Goal: Transaction & Acquisition: Purchase product/service

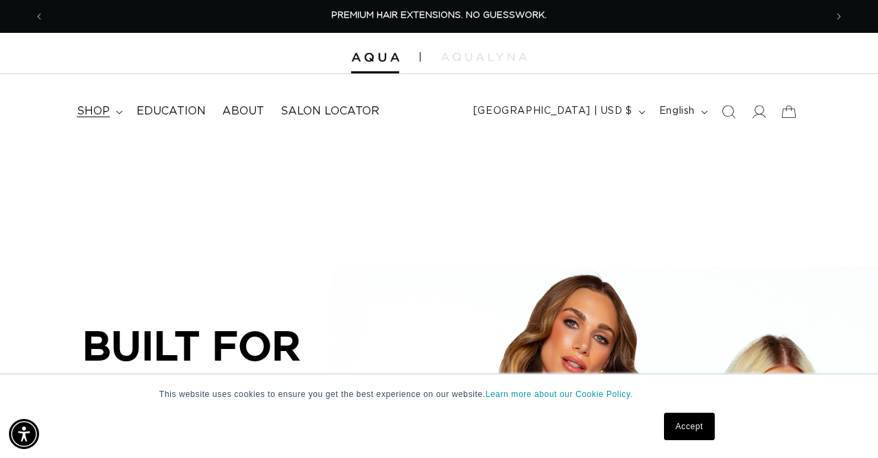
click at [83, 108] on span "shop" at bounding box center [93, 111] width 33 height 14
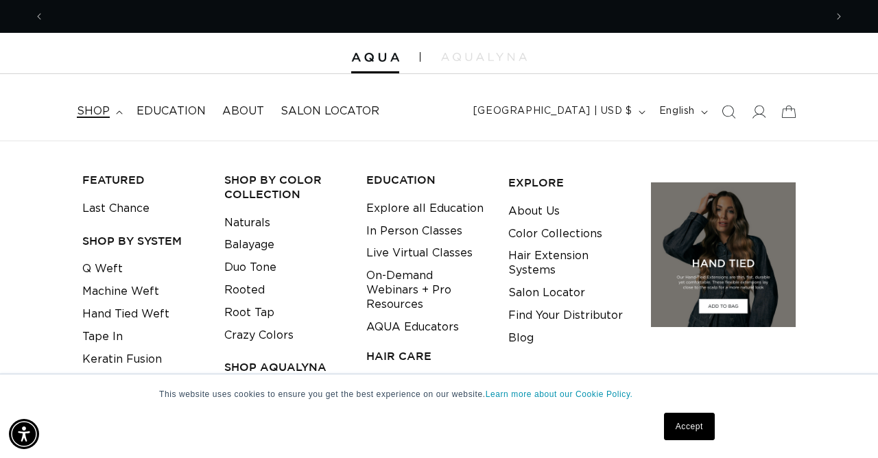
scroll to position [0, 780]
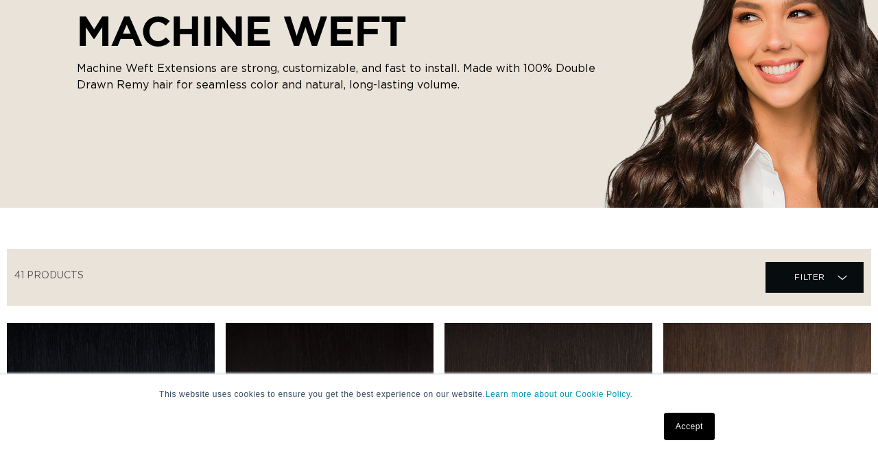
scroll to position [349, 0]
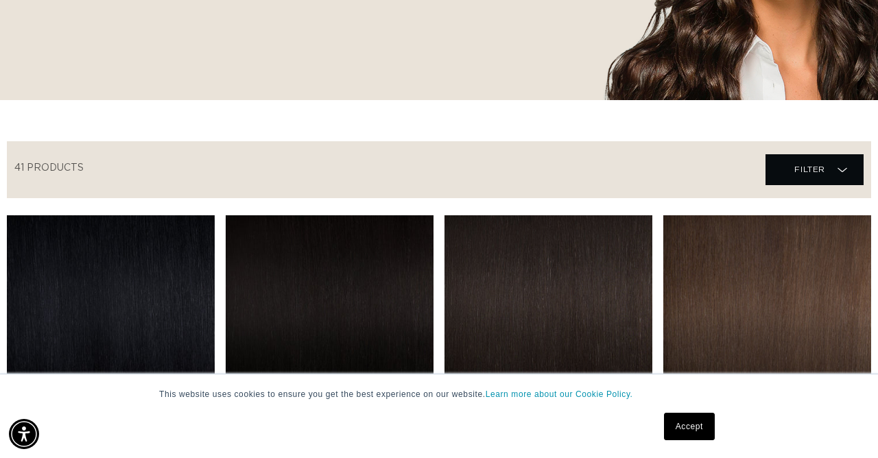
click at [690, 431] on link "Accept" at bounding box center [689, 426] width 51 height 27
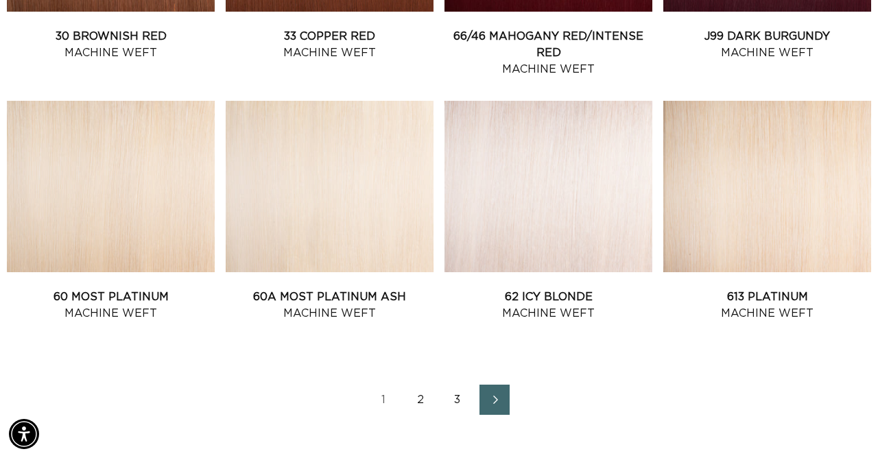
scroll to position [0, 0]
click at [422, 394] on link "2" at bounding box center [420, 400] width 30 height 30
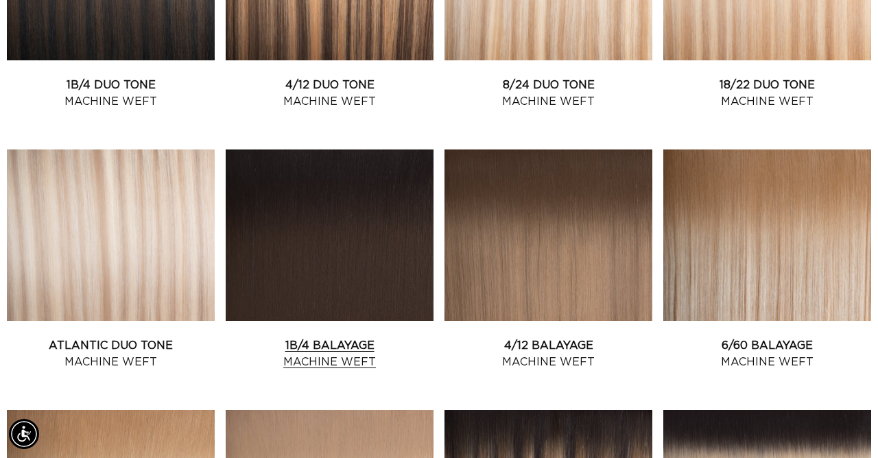
scroll to position [0, 1561]
click at [122, 337] on link "Atlantic Duo Tone Machine Weft" at bounding box center [111, 353] width 208 height 33
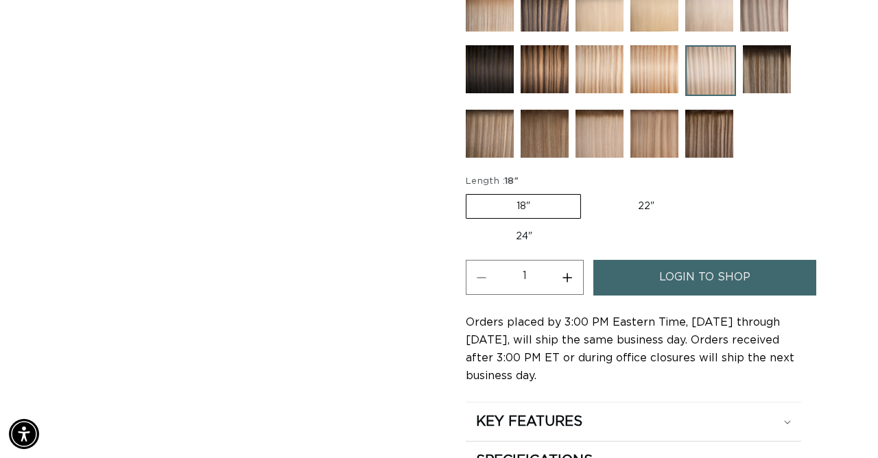
scroll to position [686, 0]
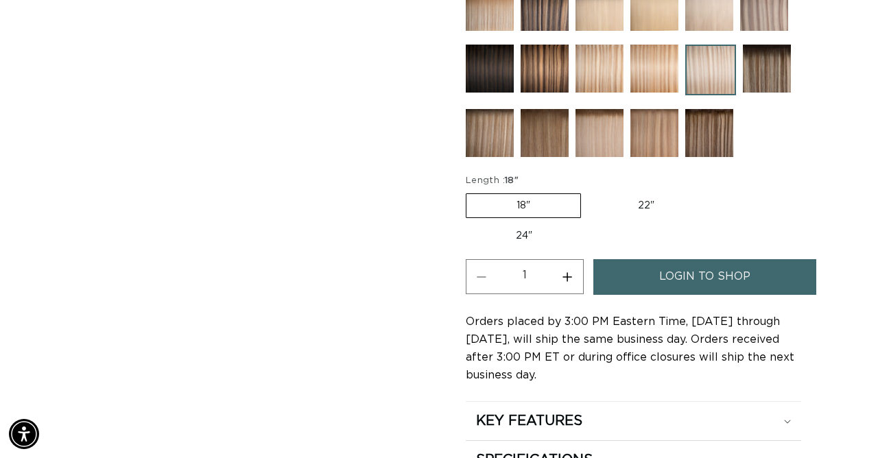
click at [678, 260] on span "login to shop" at bounding box center [704, 276] width 91 height 35
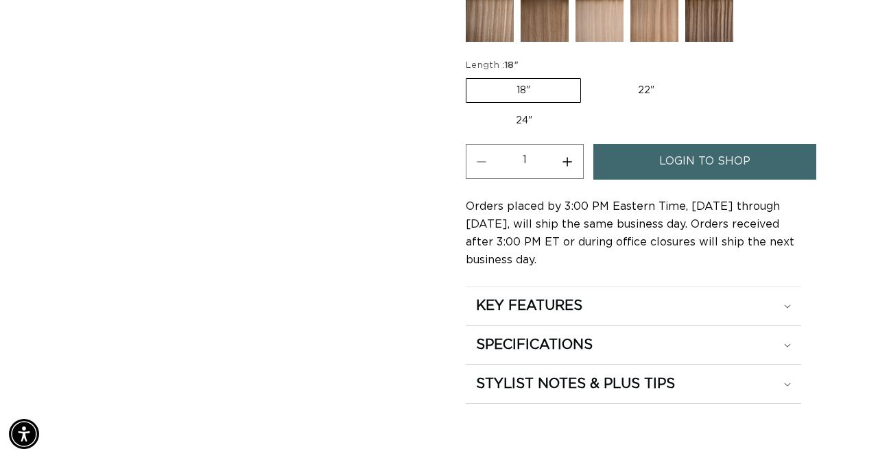
scroll to position [0, 780]
click at [697, 146] on span "login to shop" at bounding box center [704, 161] width 91 height 35
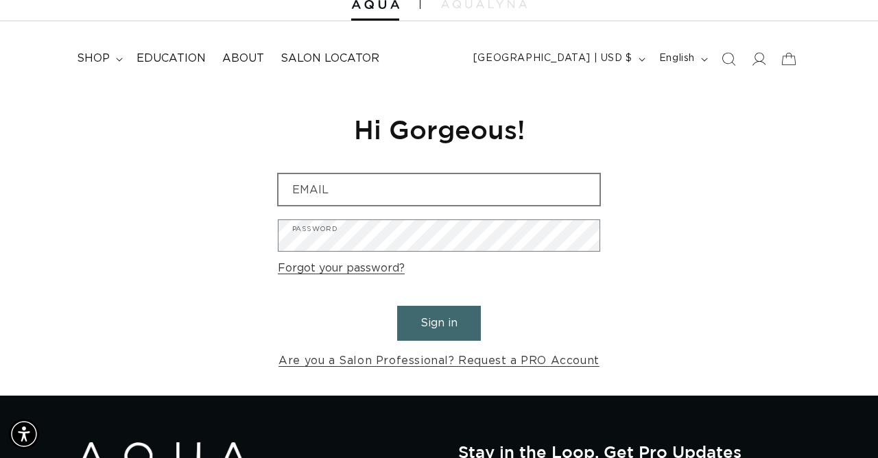
scroll to position [0, 1561]
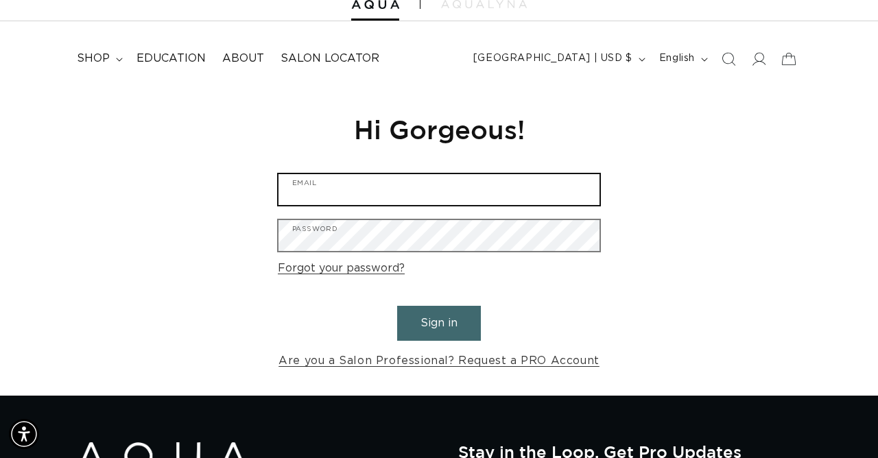
type input "[EMAIL_ADDRESS][DOMAIN_NAME]"
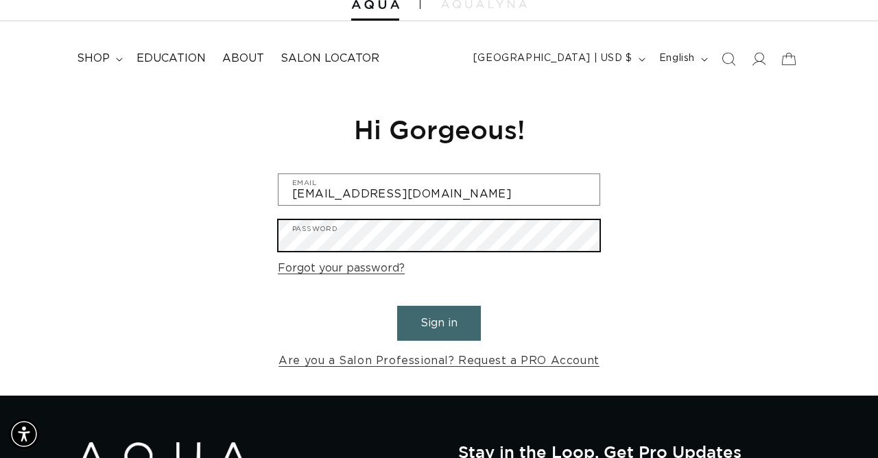
scroll to position [0, 0]
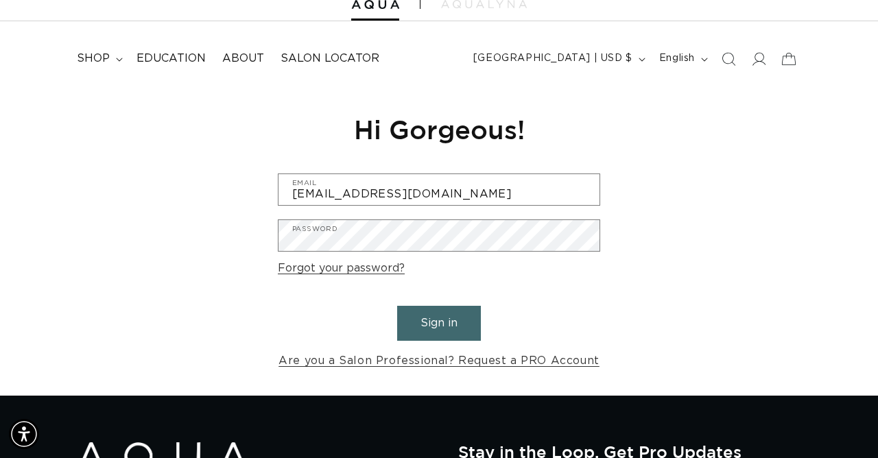
click at [449, 274] on form "[EMAIL_ADDRESS][DOMAIN_NAME] Email Password Forgot your password? Sign in Are y…" at bounding box center [439, 273] width 322 height 198
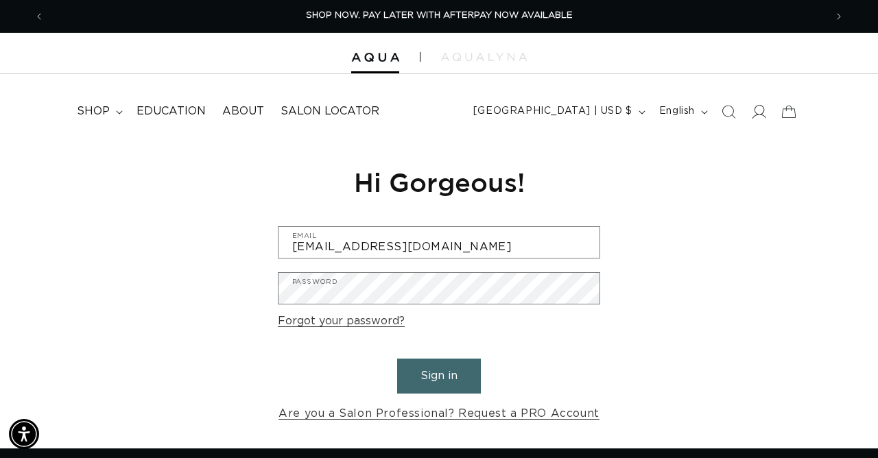
click at [754, 111] on icon at bounding box center [758, 111] width 14 height 14
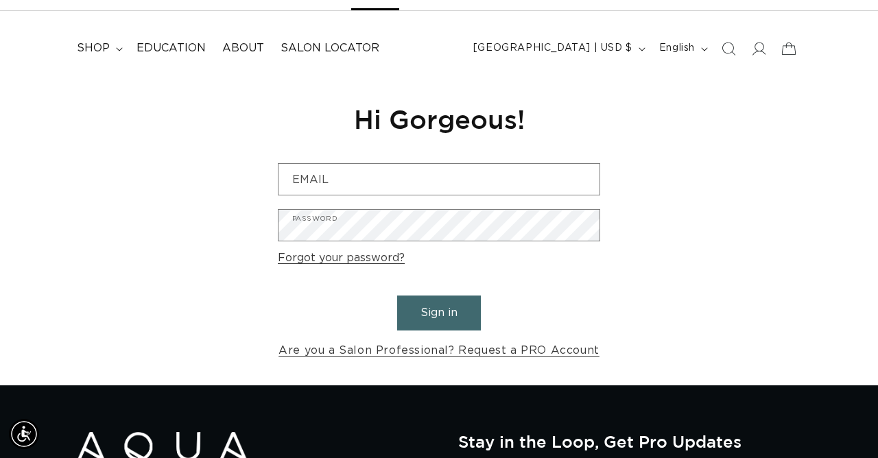
scroll to position [0, 780]
click at [451, 317] on button "Sign in" at bounding box center [439, 313] width 84 height 35
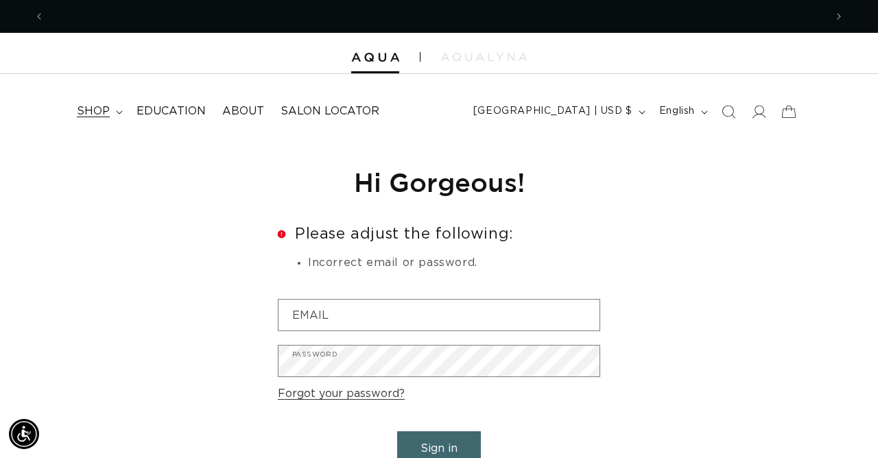
scroll to position [0, 780]
click at [101, 103] on summary "shop" at bounding box center [99, 111] width 60 height 31
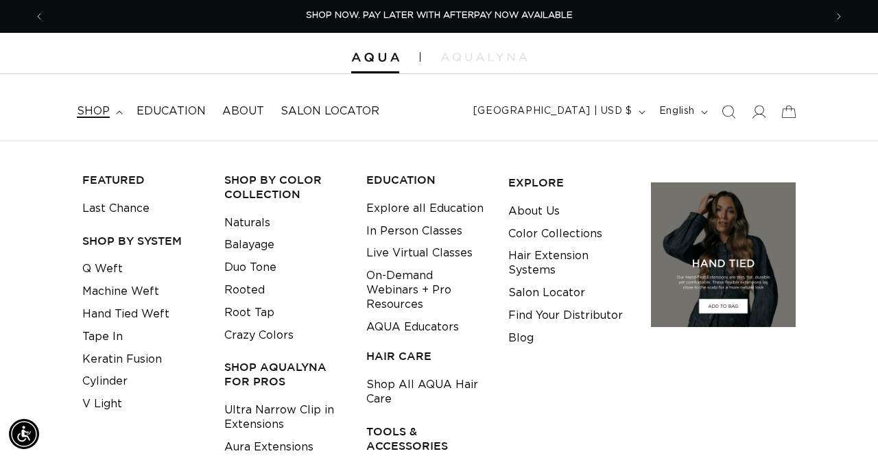
scroll to position [0, 0]
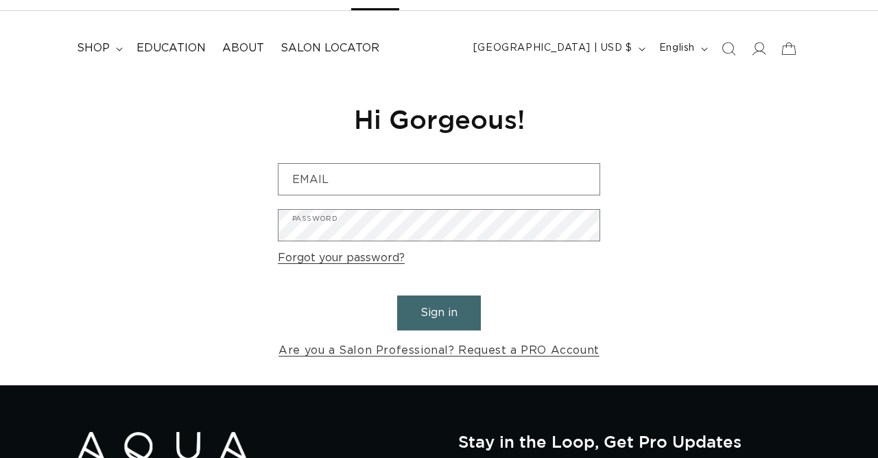
scroll to position [63, 0]
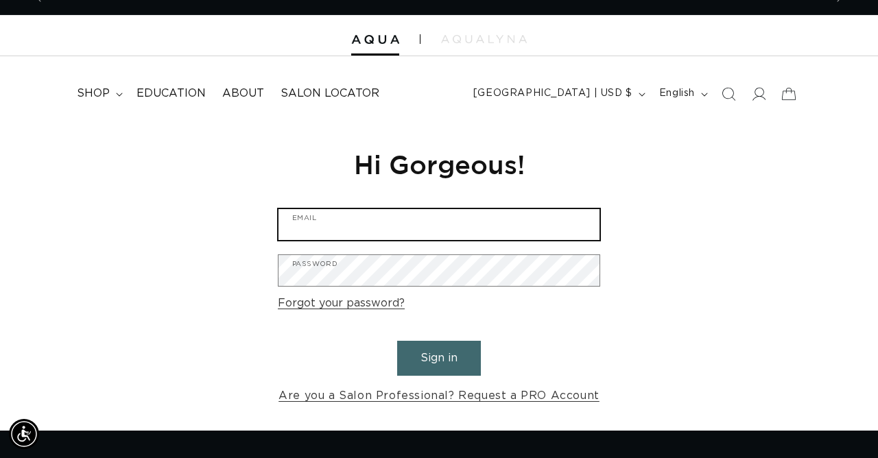
scroll to position [0, 1561]
type input "kellybrooksland@gmail.com"
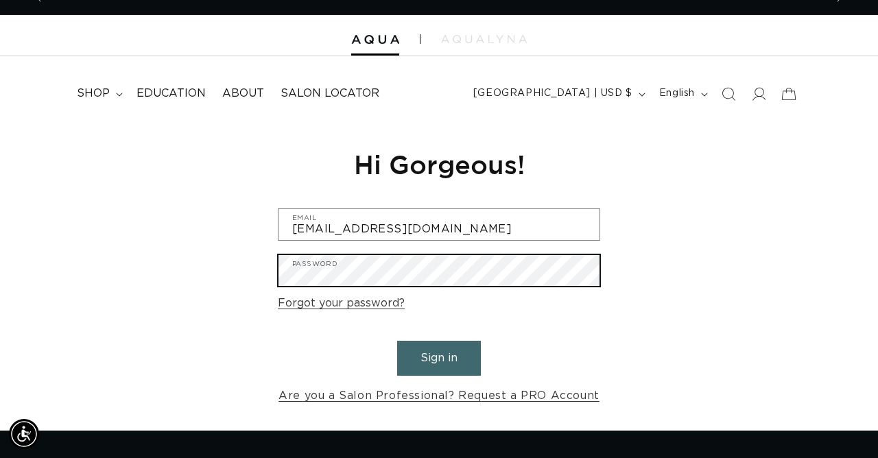
scroll to position [0, 780]
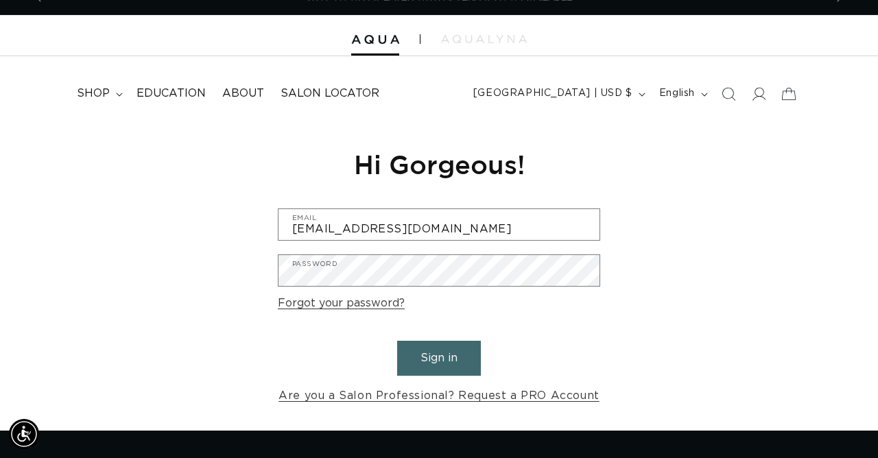
click at [438, 347] on button "Sign in" at bounding box center [439, 358] width 84 height 35
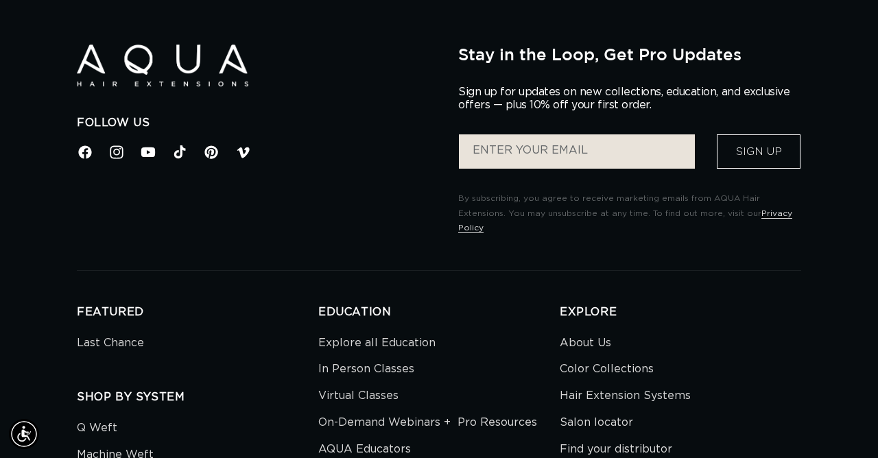
click at [771, 149] on button "Sign Up" at bounding box center [759, 151] width 84 height 34
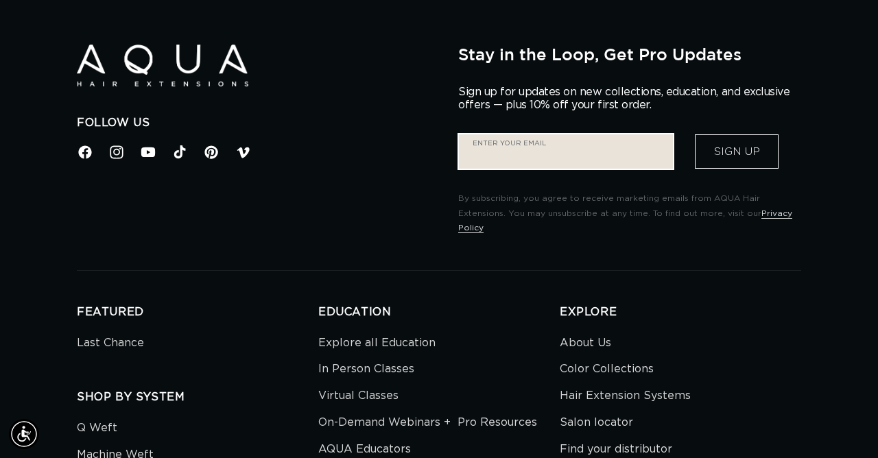
type input "[EMAIL_ADDRESS][DOMAIN_NAME]"
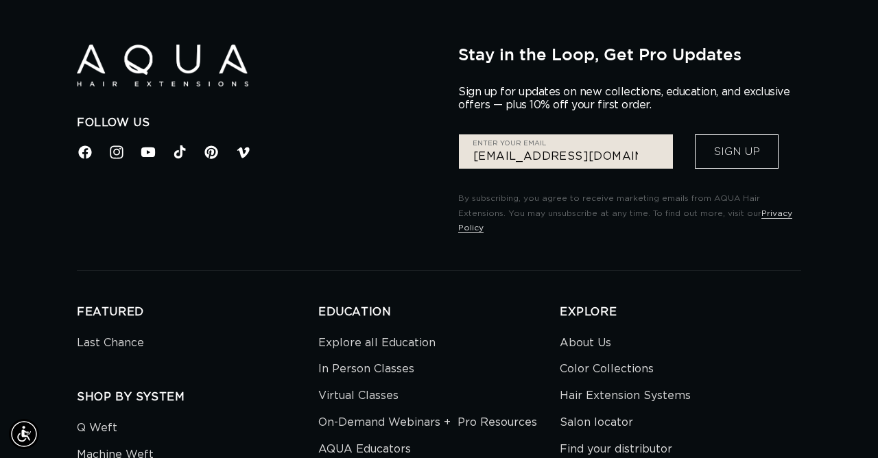
scroll to position [0, 780]
click at [734, 154] on button "Sign Up" at bounding box center [737, 151] width 84 height 34
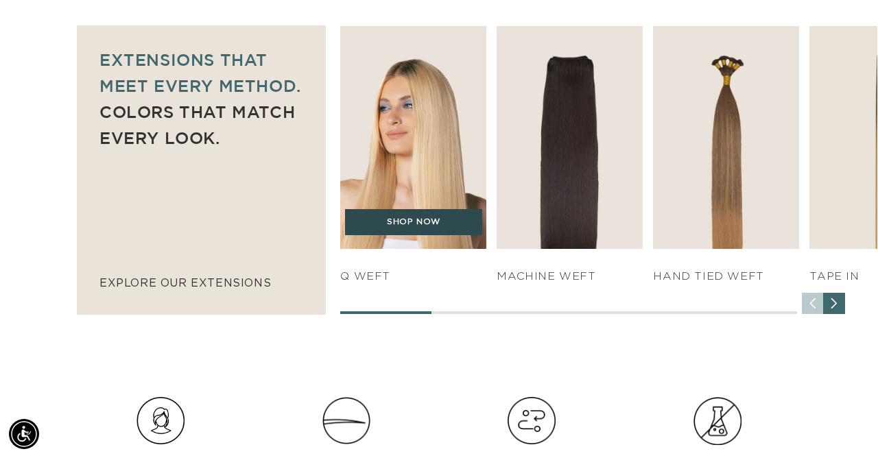
scroll to position [0, 780]
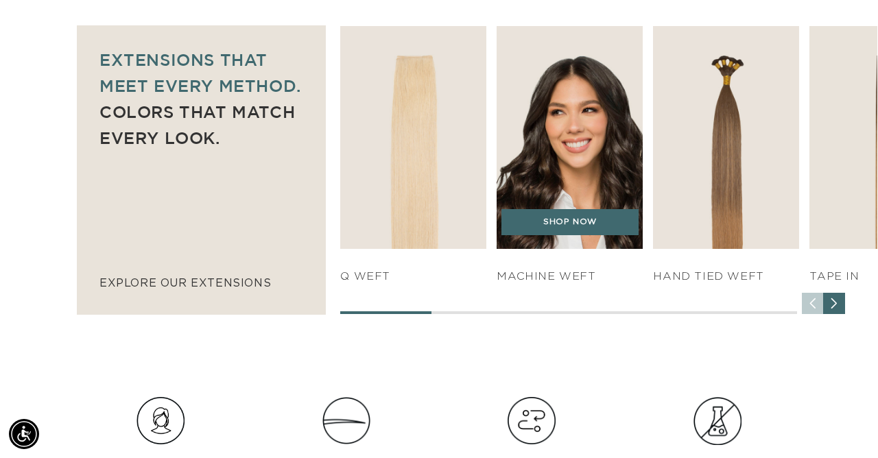
click at [579, 189] on img "2 / 7" at bounding box center [570, 138] width 154 height 234
click at [586, 217] on link "SHOP NOW" at bounding box center [569, 222] width 137 height 26
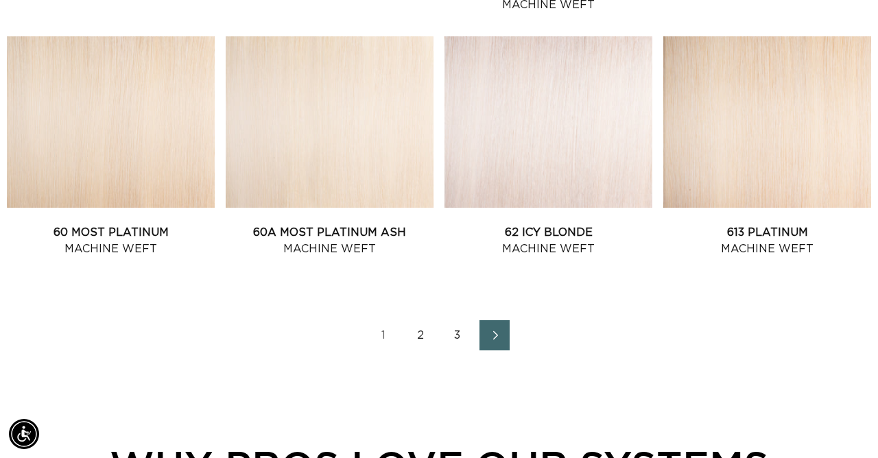
scroll to position [0, 780]
click at [492, 339] on span "Next page" at bounding box center [494, 335] width 9 height 16
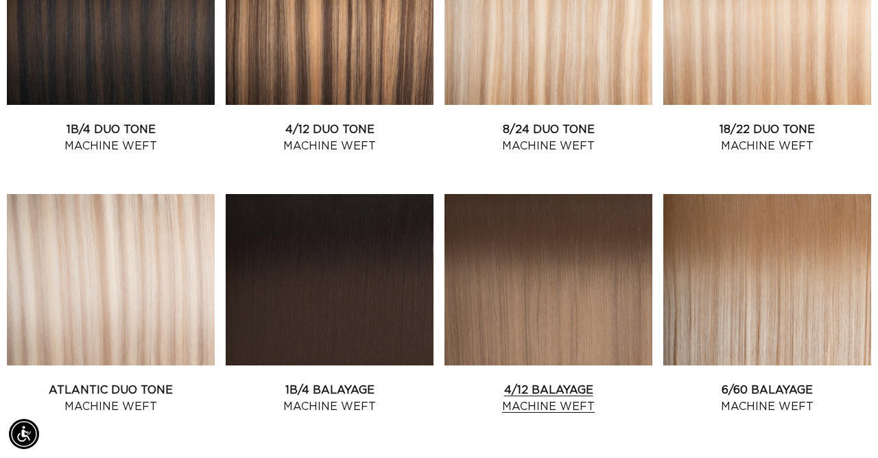
scroll to position [656, 0]
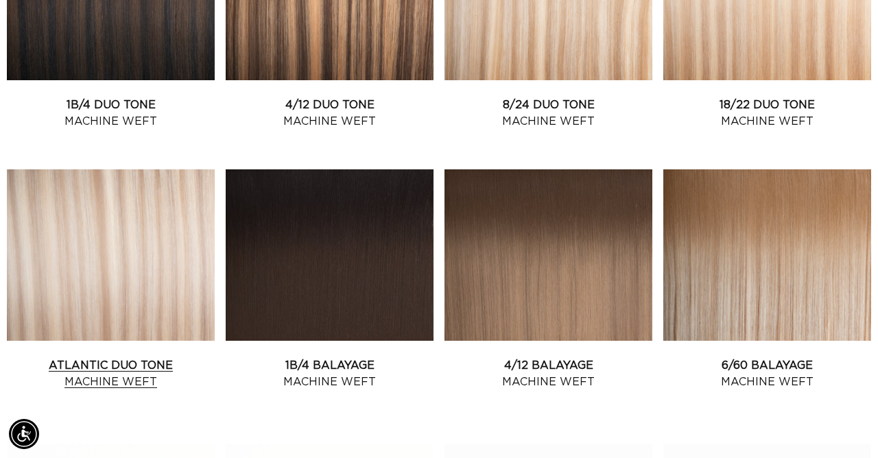
click at [119, 357] on link "Atlantic Duo Tone Machine Weft" at bounding box center [111, 373] width 208 height 33
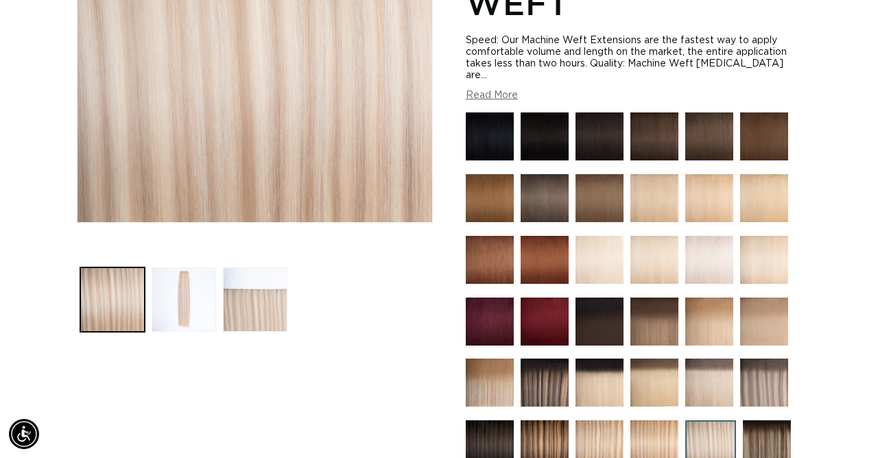
scroll to position [374, 0]
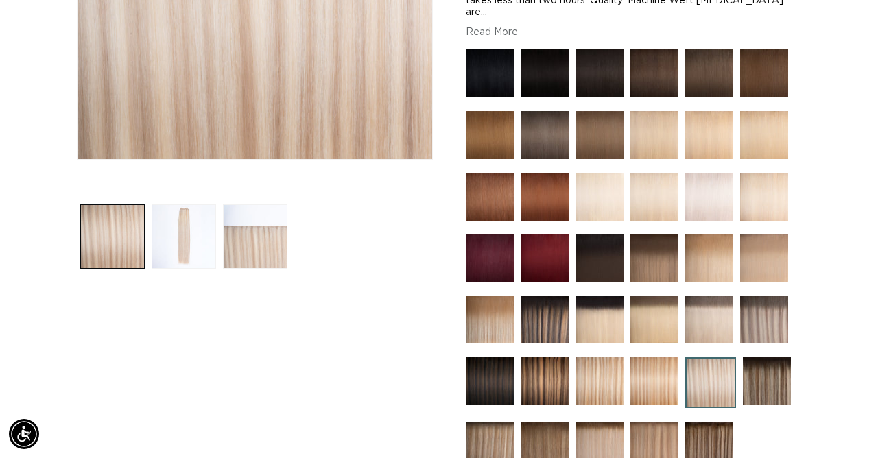
click at [704, 387] on img at bounding box center [710, 382] width 51 height 51
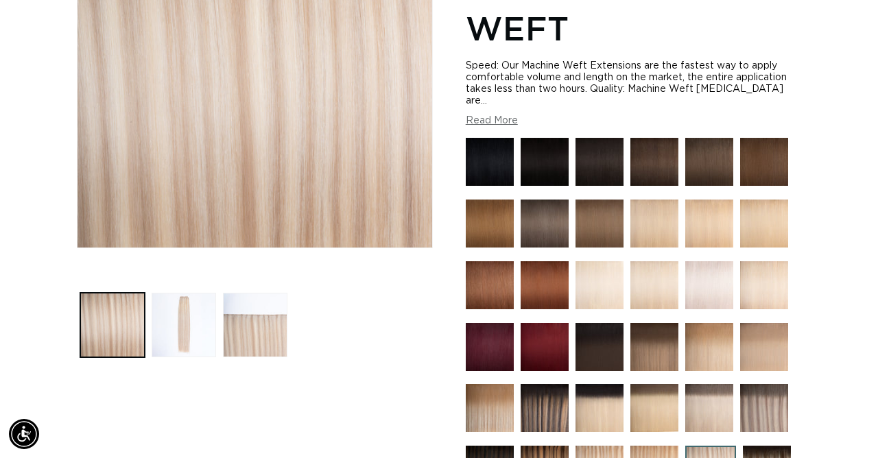
scroll to position [0, 780]
click at [510, 115] on button "Read More" at bounding box center [492, 121] width 52 height 12
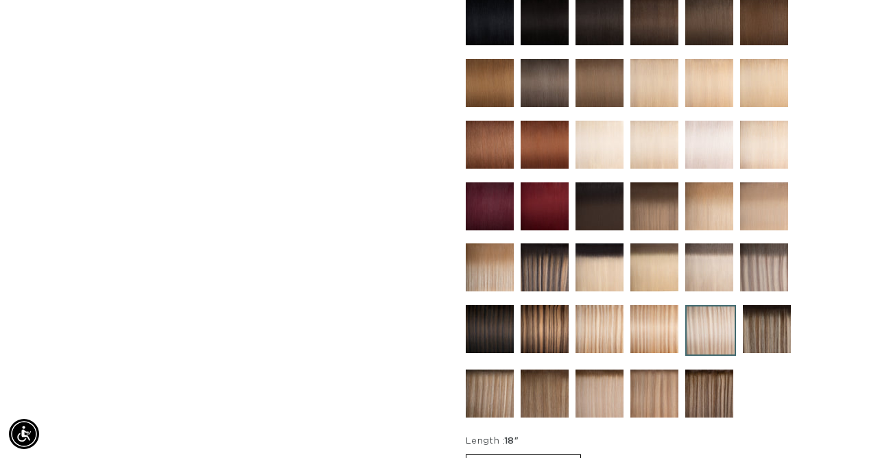
scroll to position [735, 0]
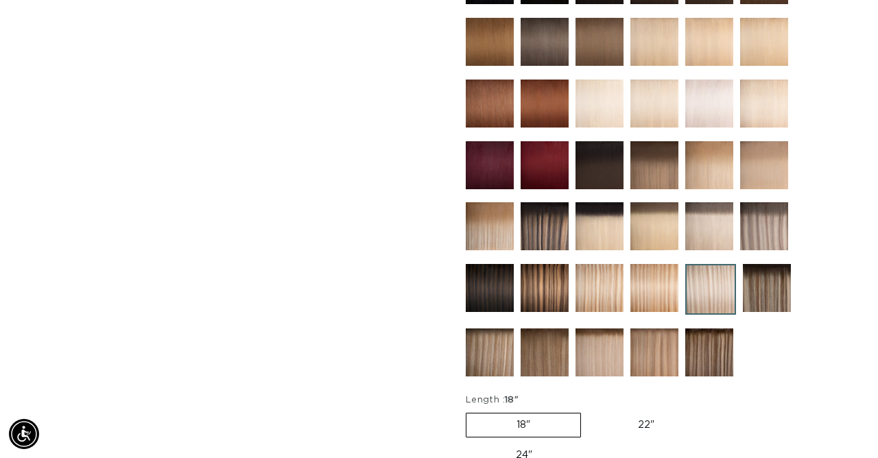
click at [765, 230] on img at bounding box center [764, 226] width 48 height 48
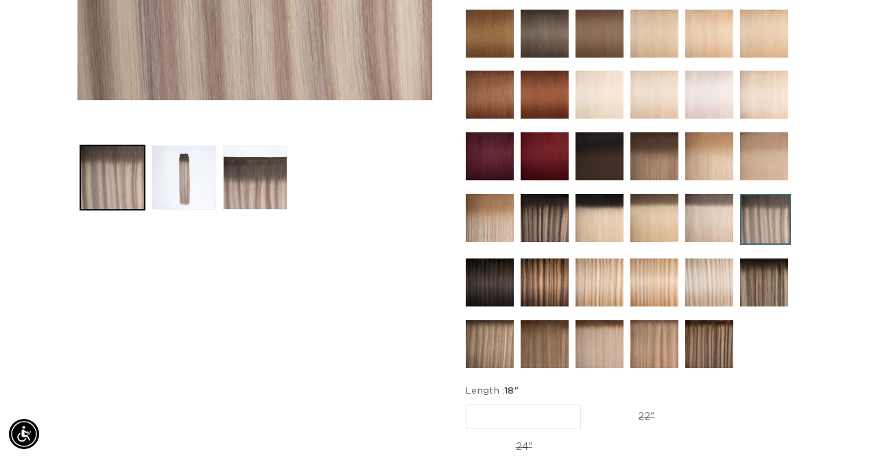
scroll to position [415, 0]
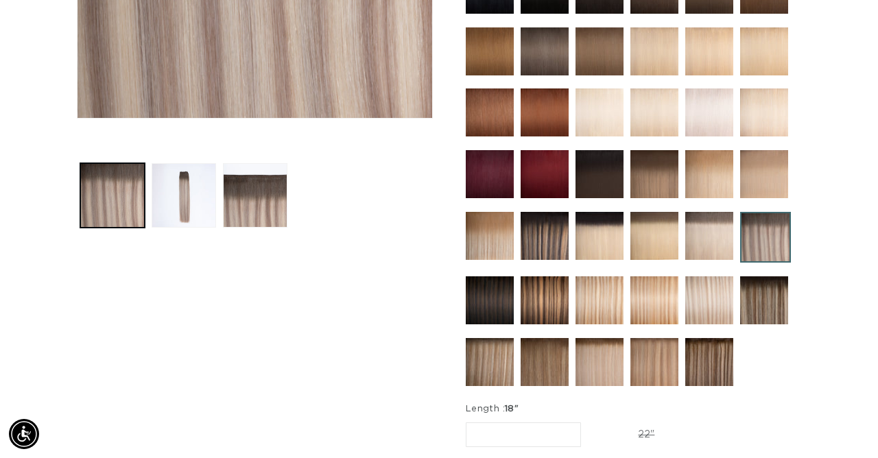
click at [780, 228] on img at bounding box center [765, 237] width 51 height 51
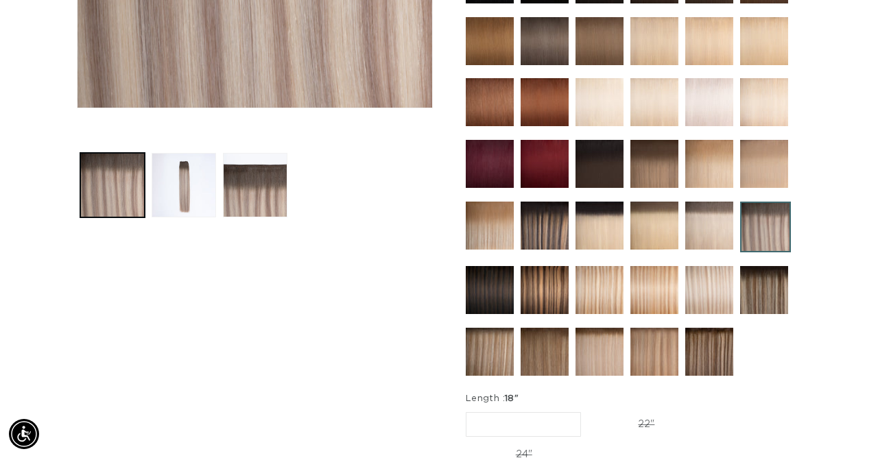
scroll to position [466, 0]
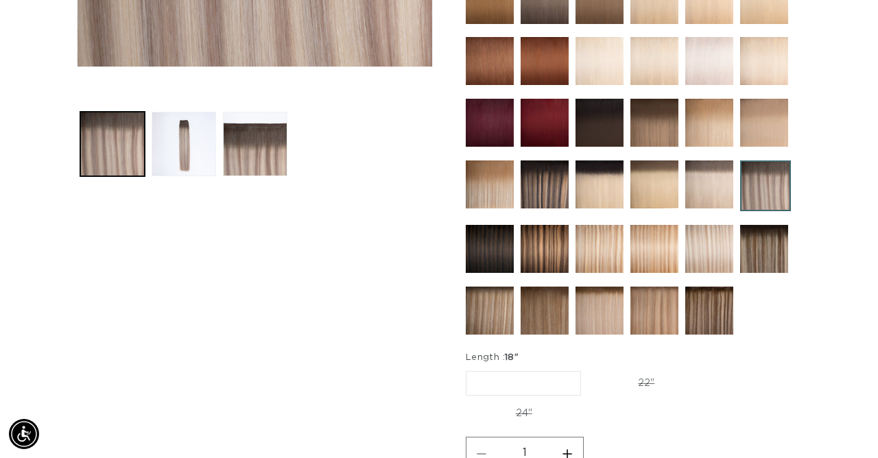
click at [767, 171] on img at bounding box center [765, 185] width 51 height 51
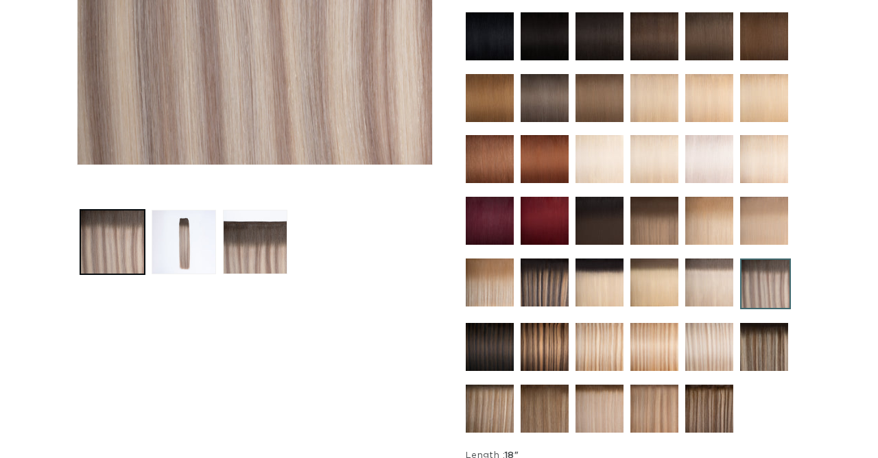
scroll to position [446, 0]
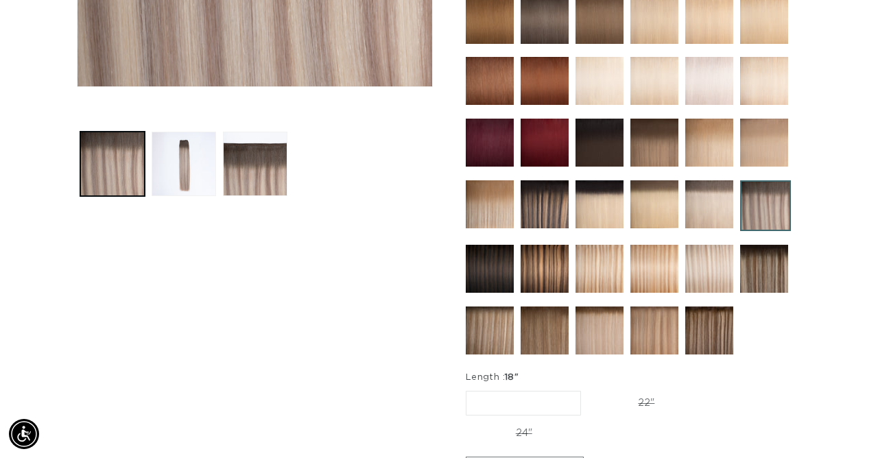
click at [706, 258] on img at bounding box center [709, 269] width 48 height 48
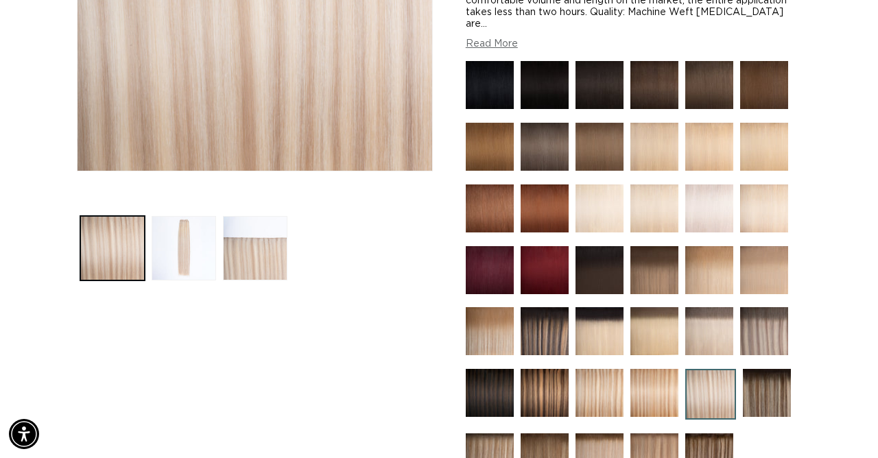
scroll to position [374, 0]
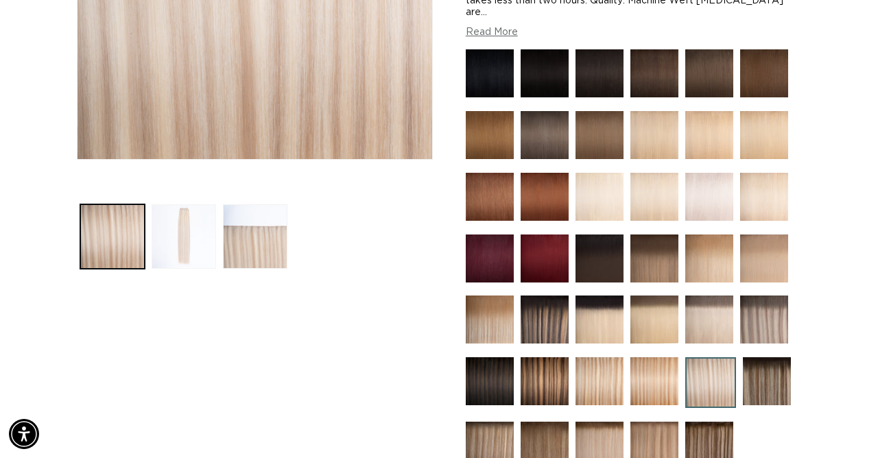
click at [182, 238] on button "Load image 2 in gallery view" at bounding box center [184, 236] width 64 height 64
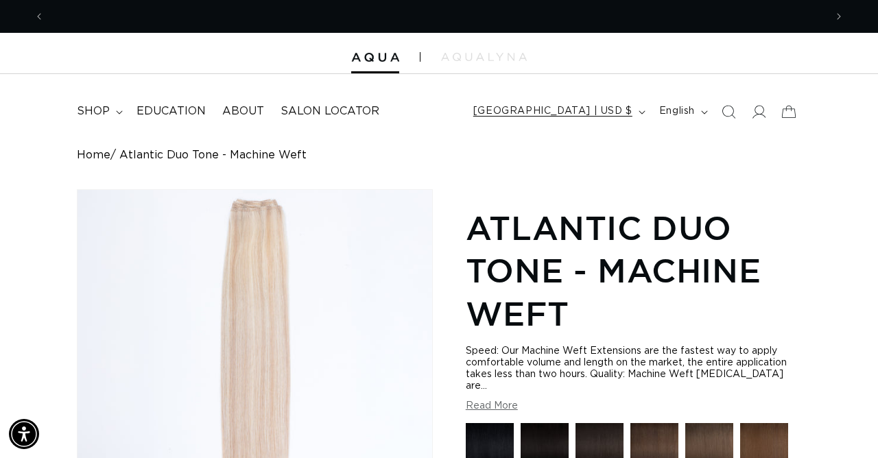
scroll to position [0, 1561]
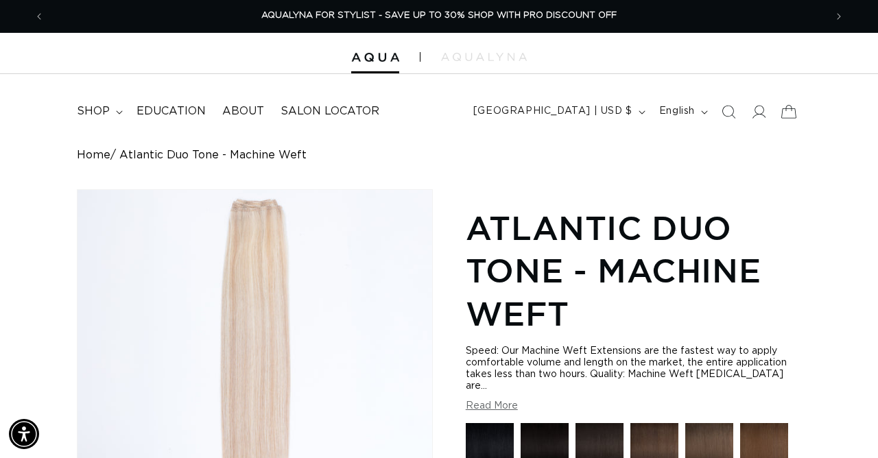
click at [791, 108] on icon at bounding box center [788, 111] width 15 height 13
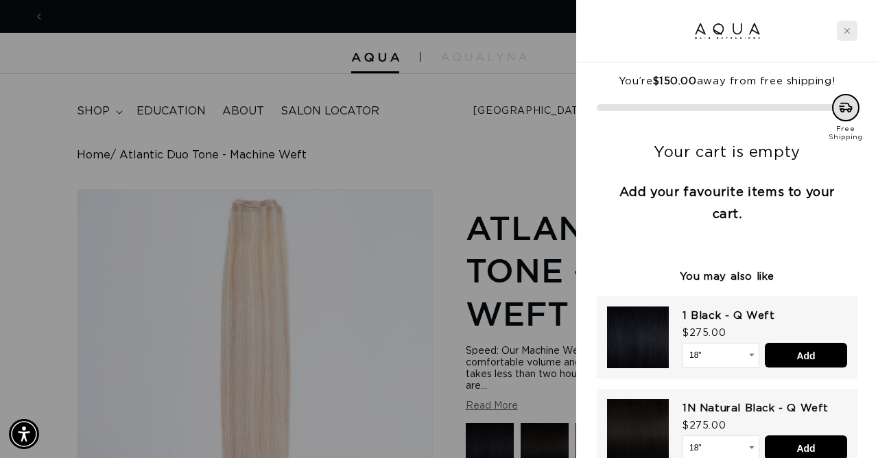
scroll to position [0, 0]
click at [850, 36] on div "Close cart" at bounding box center [847, 31] width 21 height 21
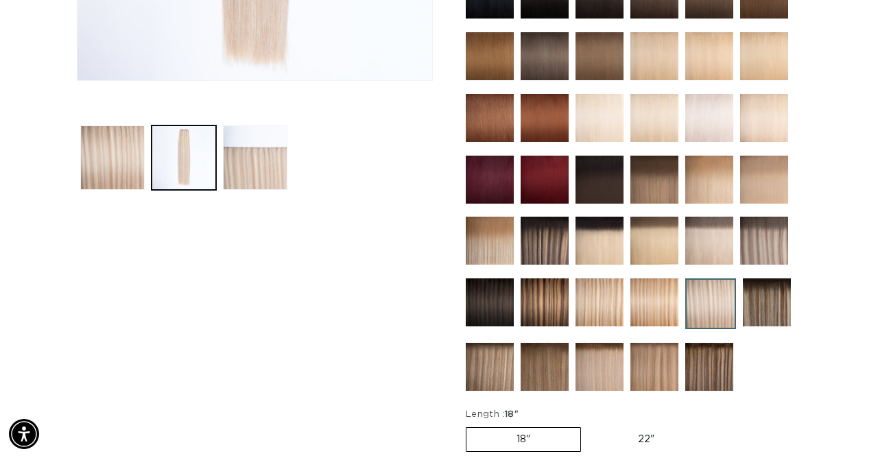
scroll to position [674, 0]
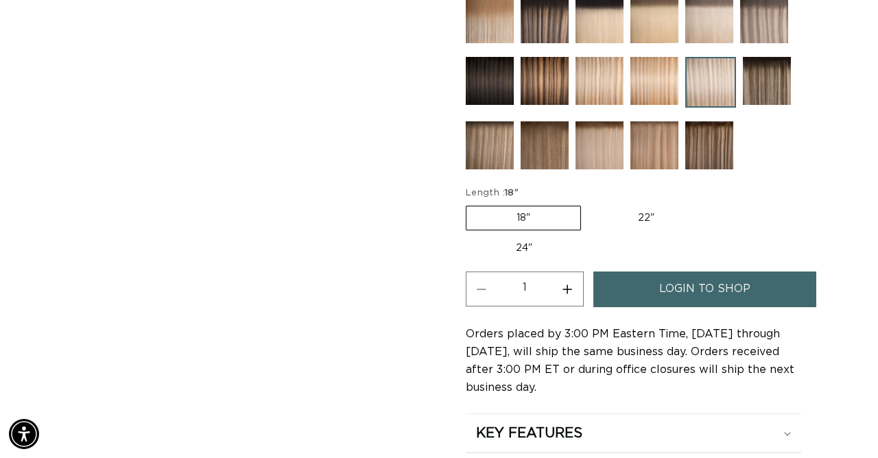
click at [662, 272] on span "login to shop" at bounding box center [704, 289] width 91 height 35
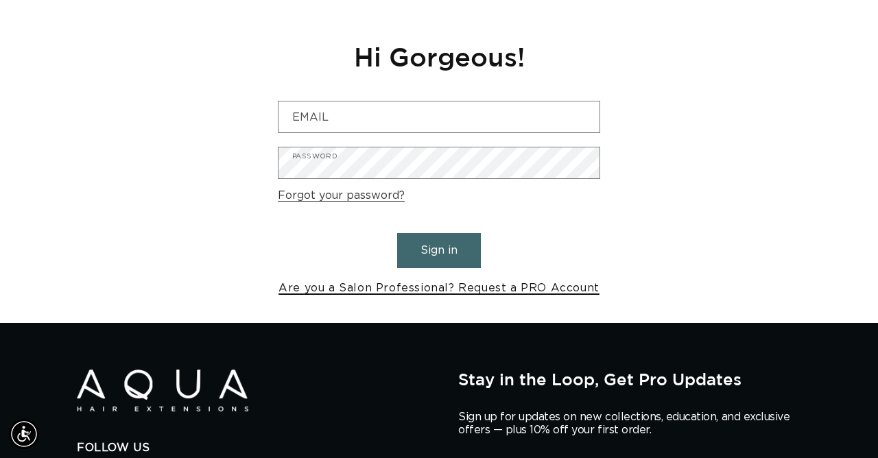
scroll to position [0, 780]
click at [433, 286] on link "Are you a Salon Professional? Request a PRO Account" at bounding box center [438, 288] width 321 height 20
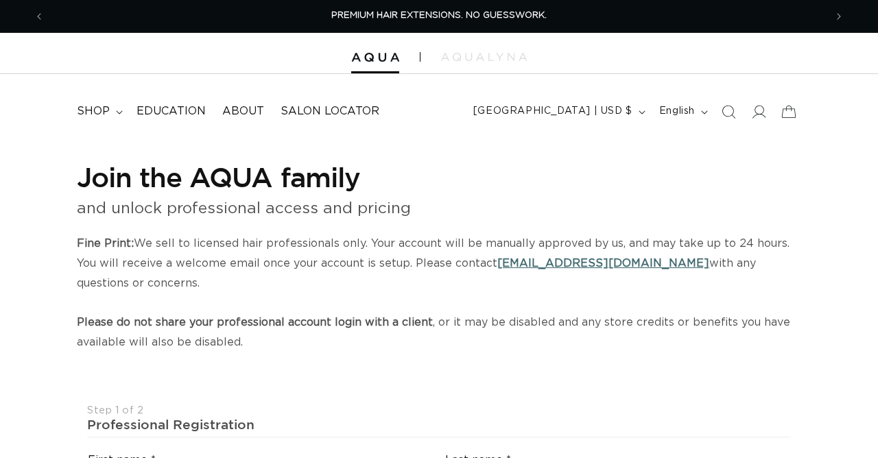
select select "US"
select select "[GEOGRAPHIC_DATA]"
